Goal: Information Seeking & Learning: Learn about a topic

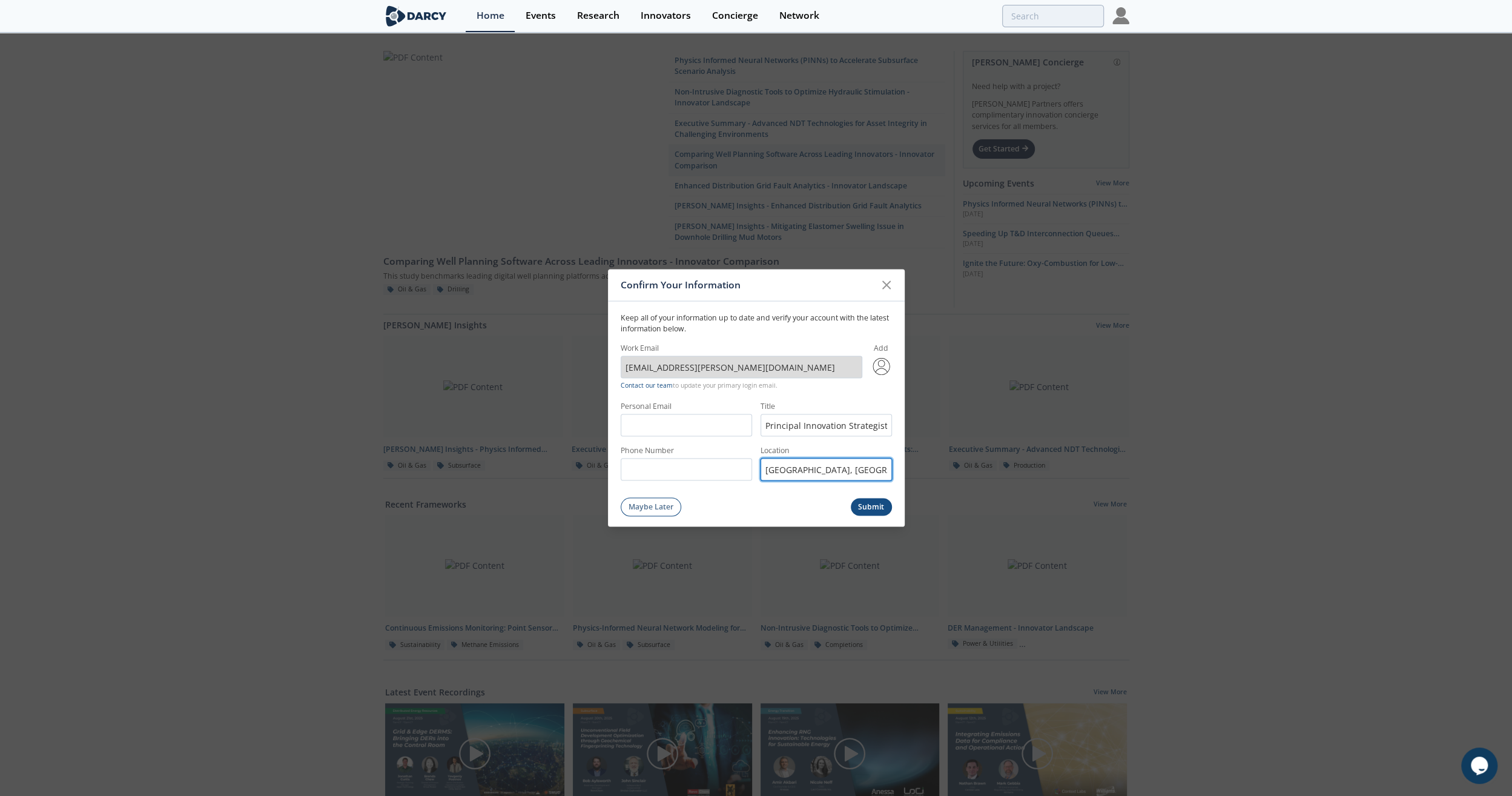
scroll to position [0, 7]
drag, startPoint x: 767, startPoint y: 467, endPoint x: 993, endPoint y: 472, distance: 226.1
click at [993, 472] on div "Confirm Your Information Keep all of your information up to date and verify you…" at bounding box center [756, 398] width 1512 height 796
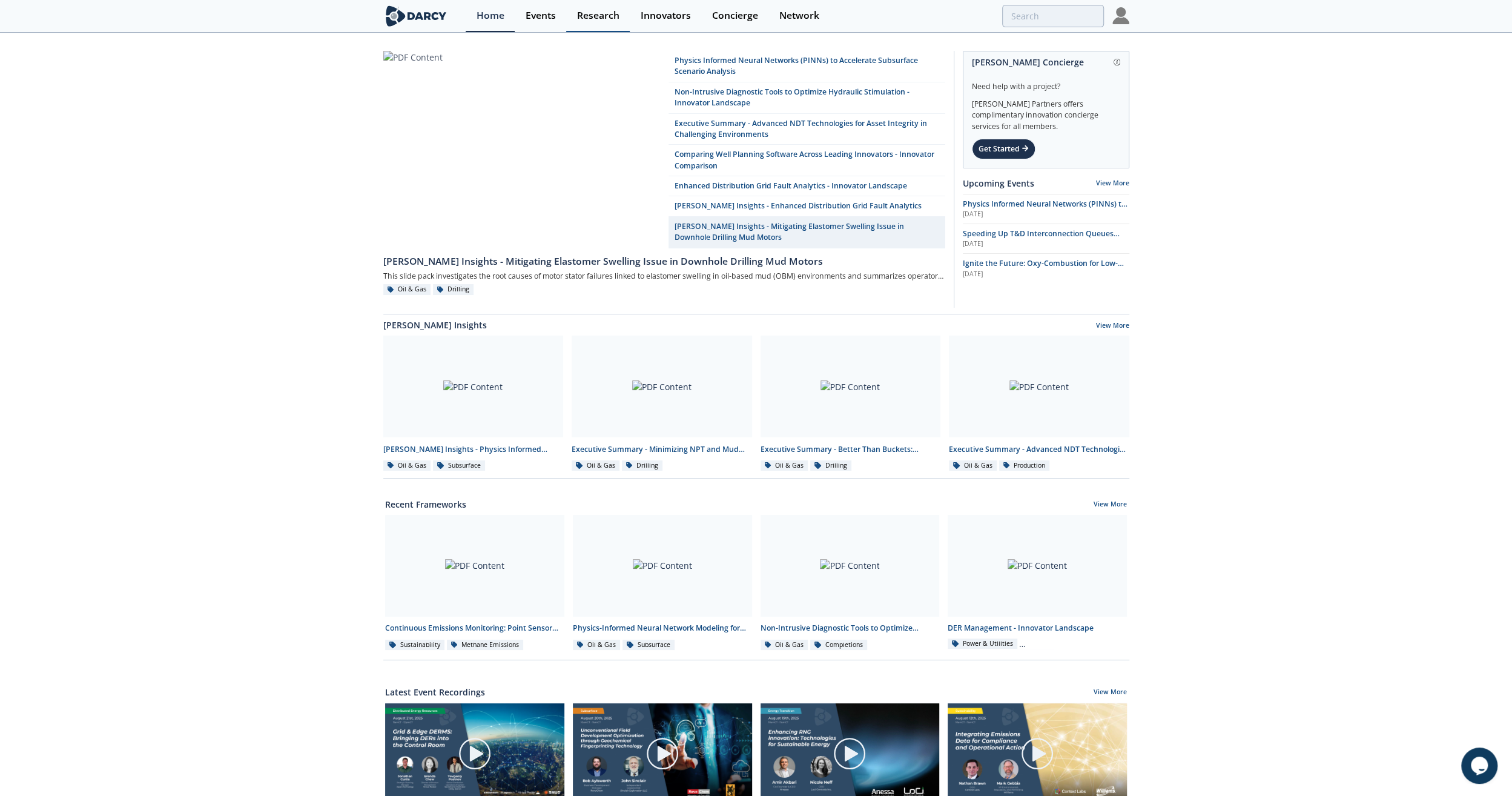
click at [600, 14] on div "Research" at bounding box center [597, 16] width 42 height 10
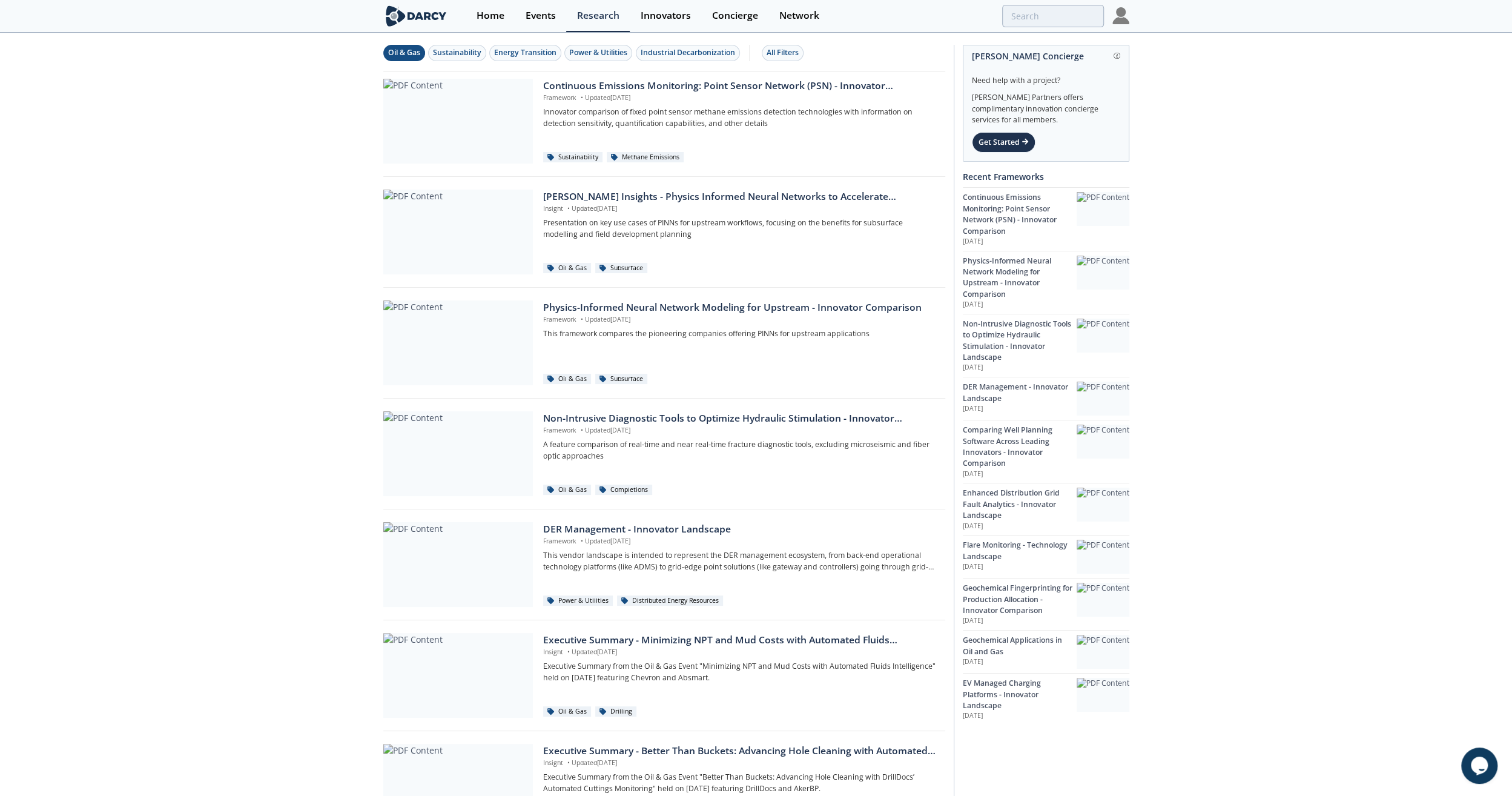
click at [409, 51] on div "Oil & Gas" at bounding box center [403, 52] width 32 height 11
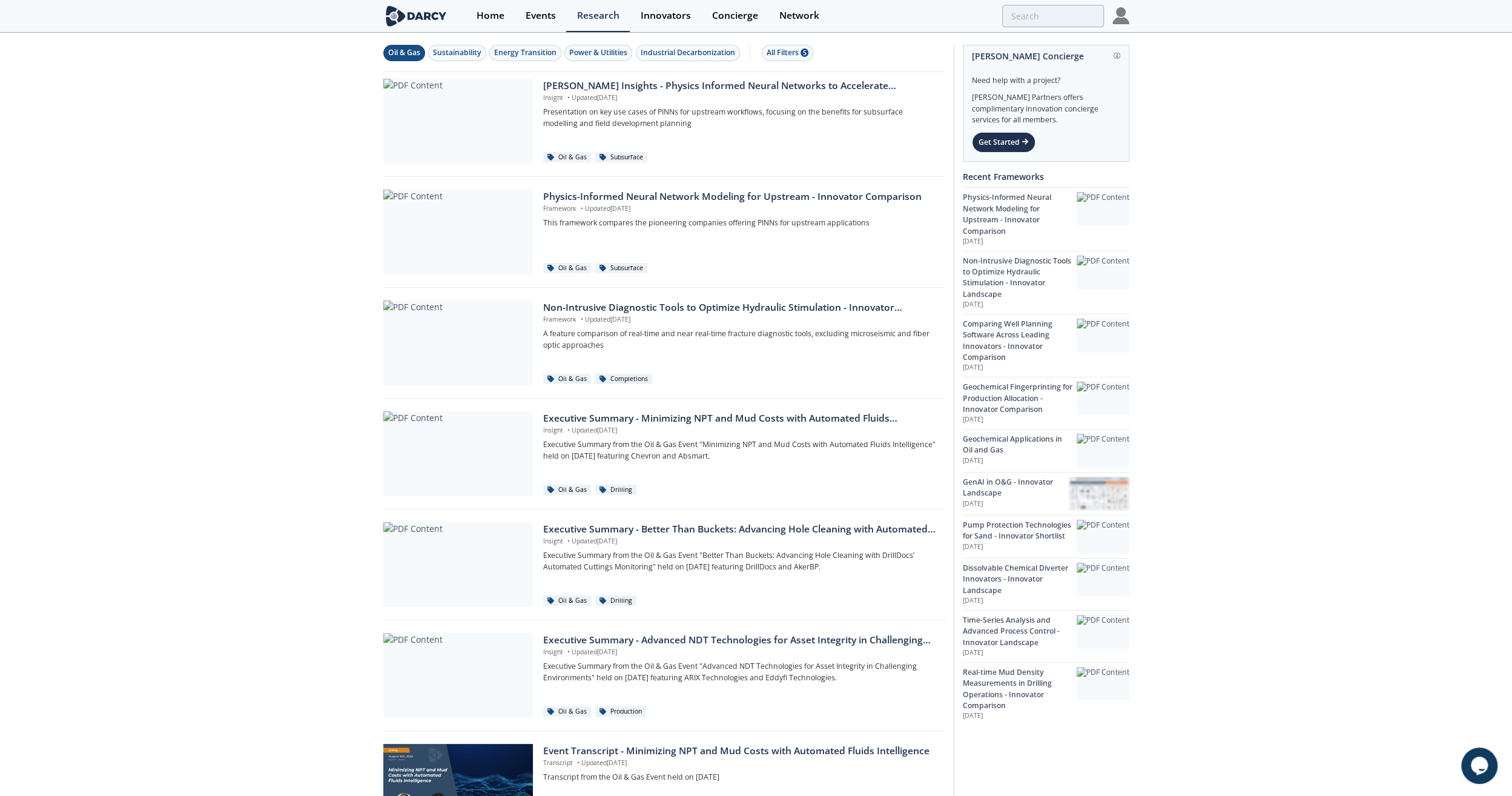
drag, startPoint x: 486, startPoint y: 120, endPoint x: 1436, endPoint y: 256, distance: 959.7
click at [1436, 256] on div "Oil & Gas Sustainability Energy Transition Power & Utilities Industrial Decarbo…" at bounding box center [756, 630] width 1512 height 1193
click at [161, 216] on div "Oil & Gas Sustainability Energy Transition Power & Utilities Industrial Decarbo…" at bounding box center [756, 630] width 1512 height 1193
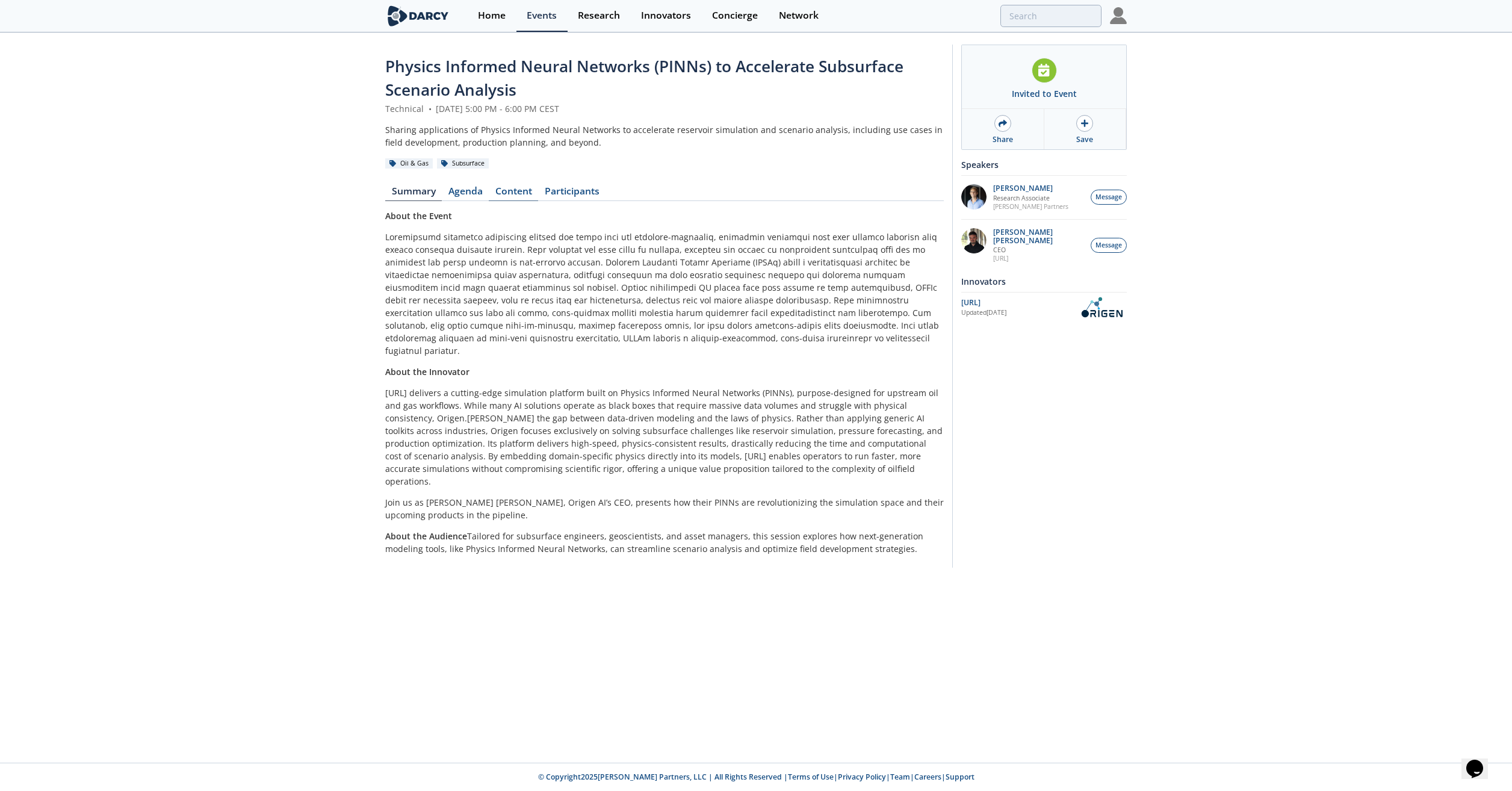
click at [510, 187] on link "Content" at bounding box center [513, 194] width 49 height 15
